Goal: Browse casually: Explore the website without a specific task or goal

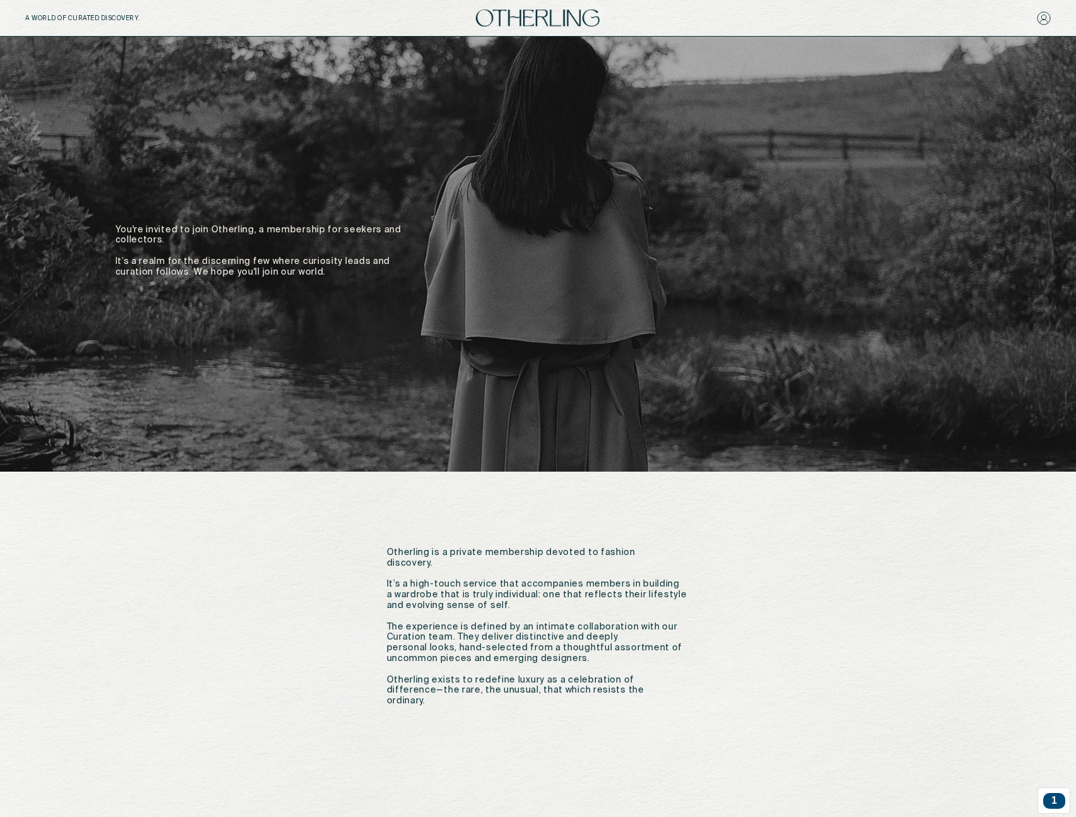
scroll to position [598, 0]
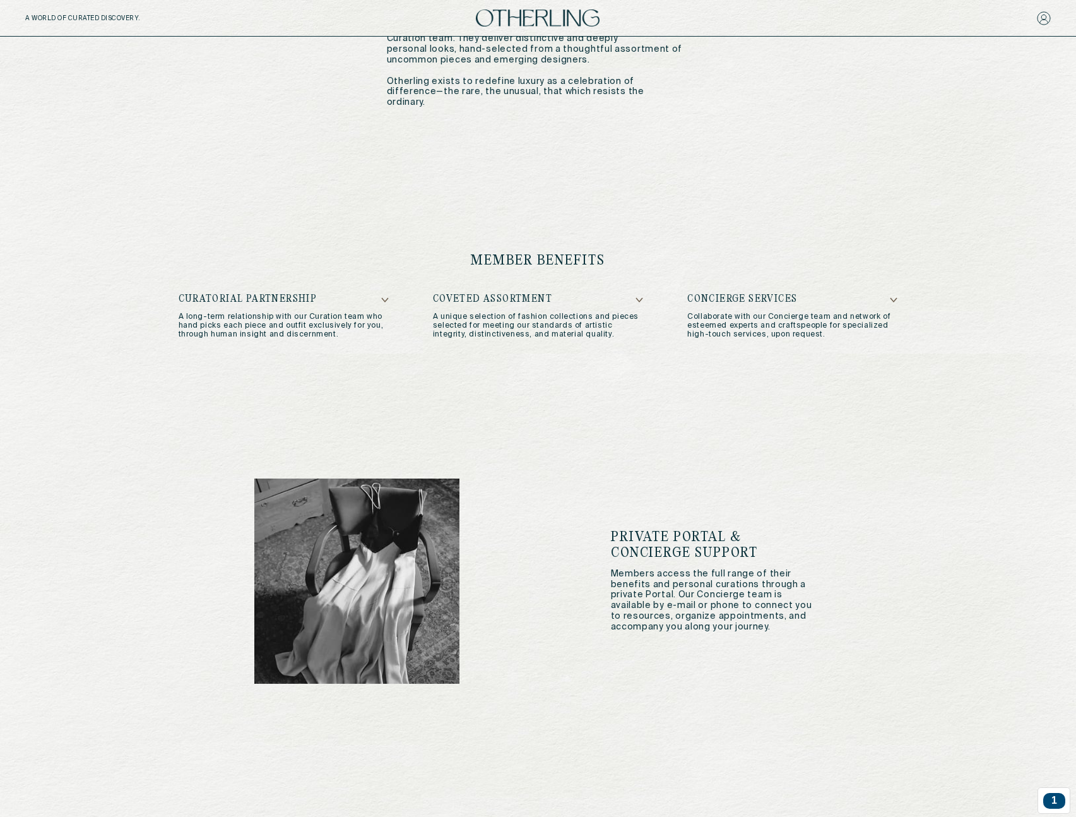
click at [535, 278] on div "member benefits Curatorial Partnership A long-term relationship with our Curati…" at bounding box center [538, 296] width 770 height 225
click at [541, 289] on div "member benefits Curatorial Partnership A long-term relationship with our Curati…" at bounding box center [538, 296] width 770 height 225
click at [542, 292] on div "member benefits Curatorial Partnership A long-term relationship with our Curati…" at bounding box center [538, 296] width 770 height 225
click at [546, 296] on h5 "Coveted Assortment" at bounding box center [538, 299] width 210 height 11
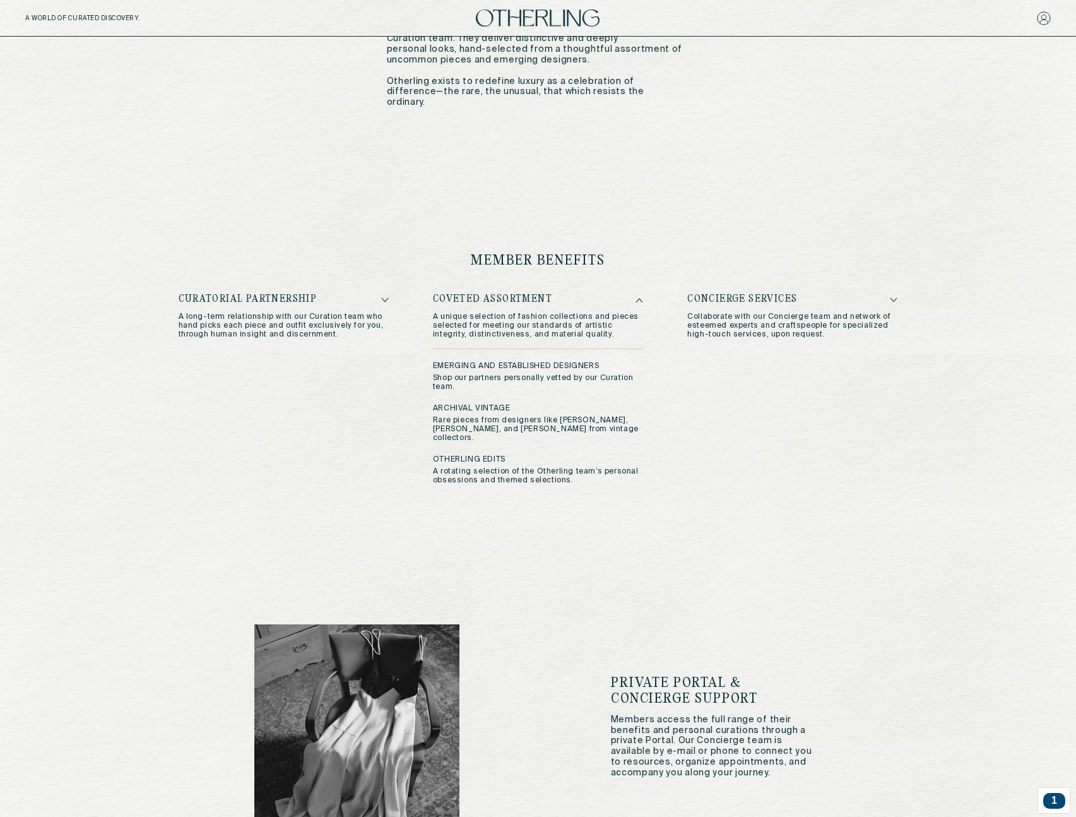
click at [546, 295] on h5 "Coveted Assortment" at bounding box center [538, 299] width 210 height 11
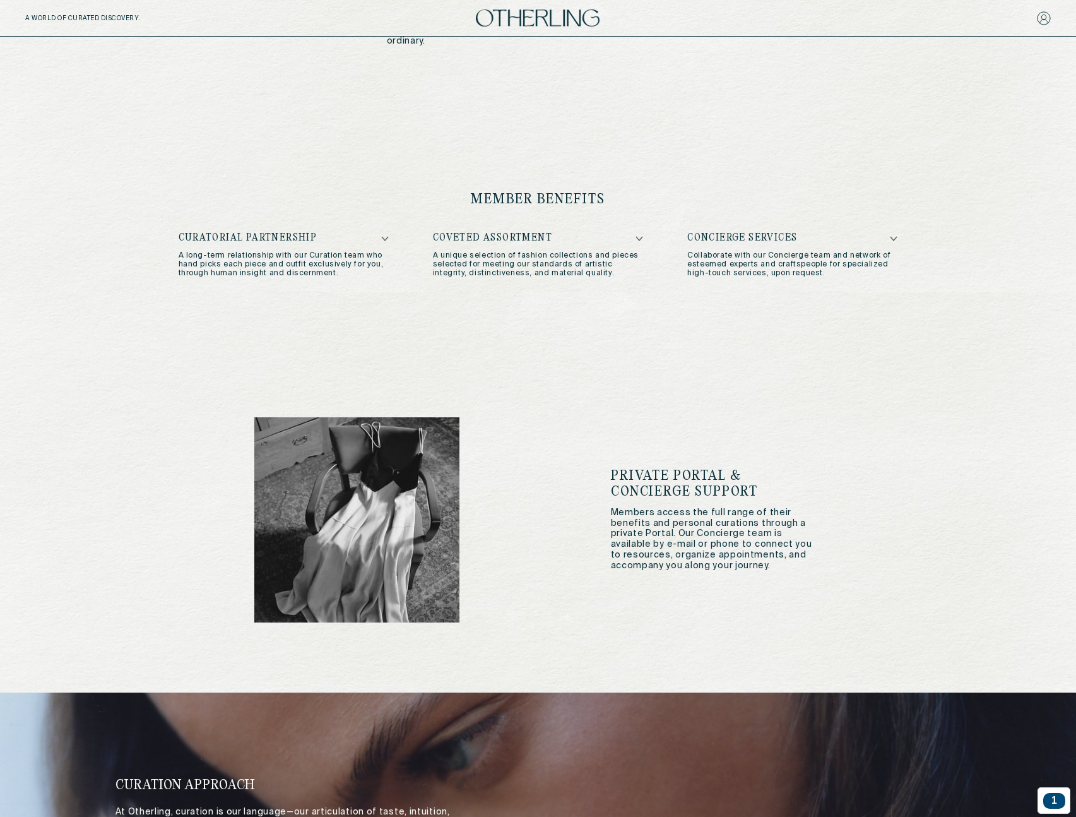
scroll to position [202, 0]
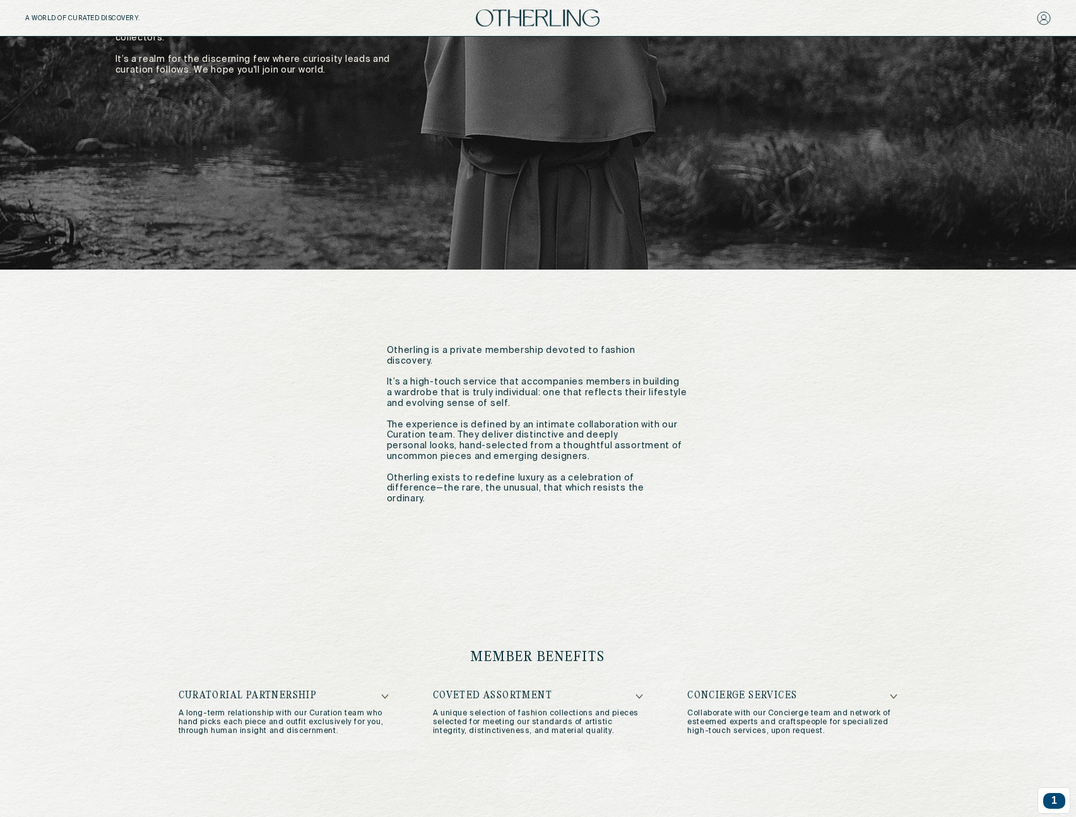
click at [544, 21] on img at bounding box center [538, 17] width 124 height 17
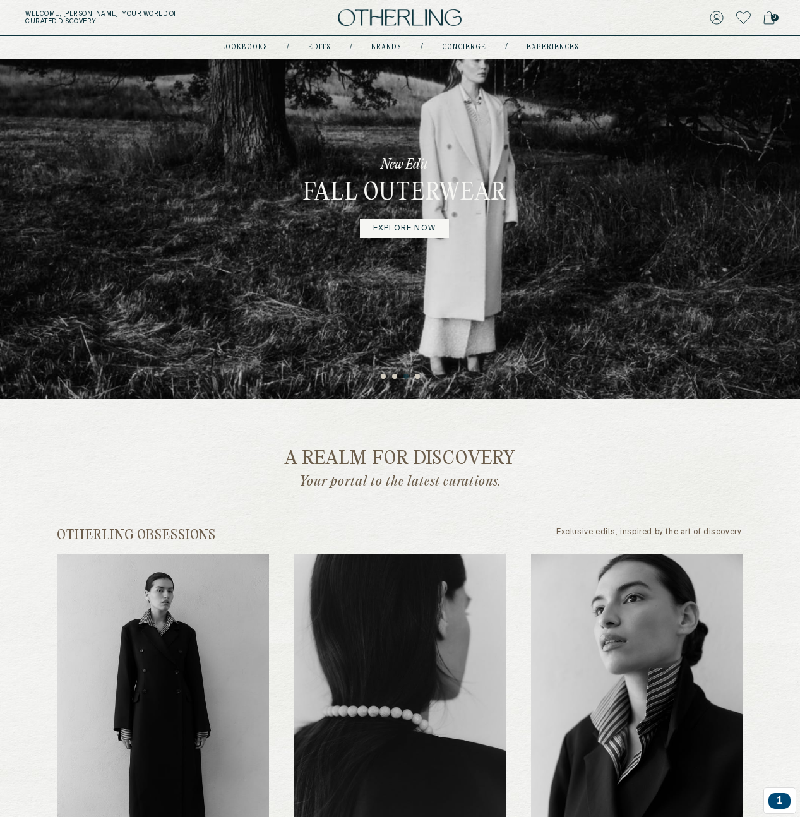
scroll to position [191, 0]
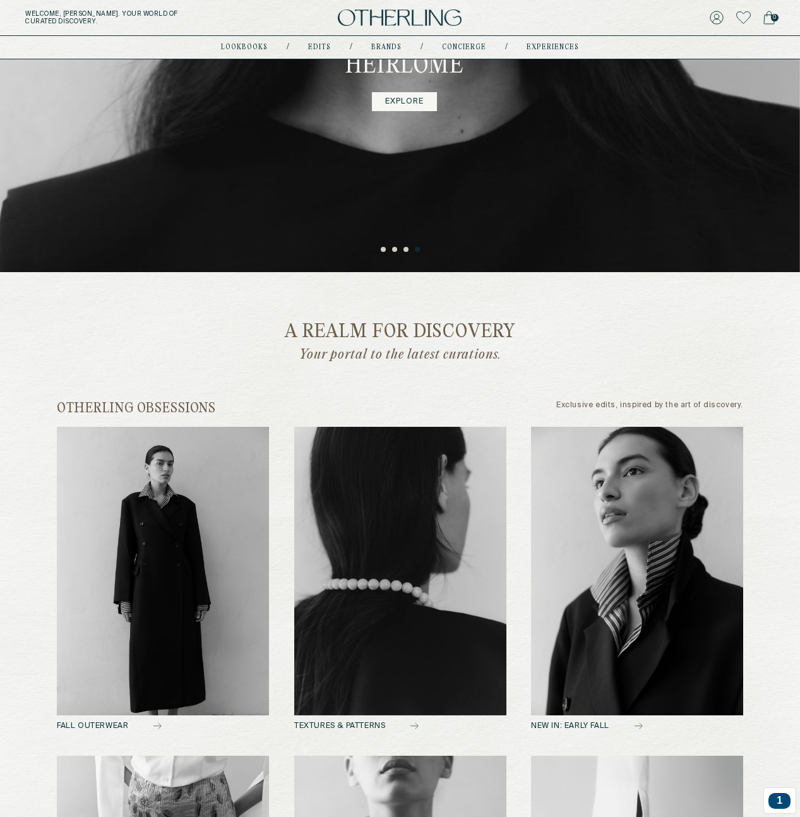
click at [154, 565] on img at bounding box center [163, 571] width 212 height 288
